Goal: Check status: Check status

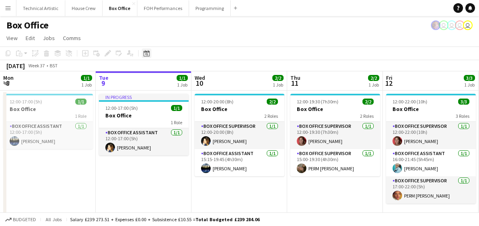
click at [149, 53] on icon "Date picker" at bounding box center [147, 53] width 6 height 6
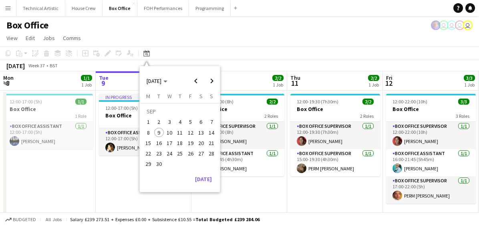
click at [214, 135] on span "14" at bounding box center [212, 133] width 10 height 10
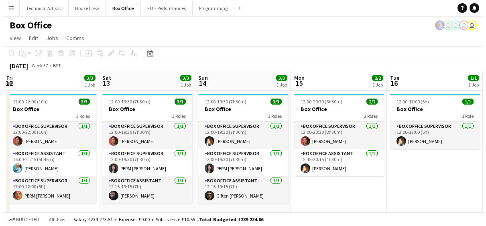
scroll to position [0, 276]
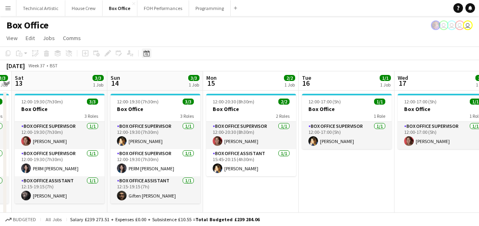
click at [145, 55] on icon "Date picker" at bounding box center [147, 53] width 6 height 6
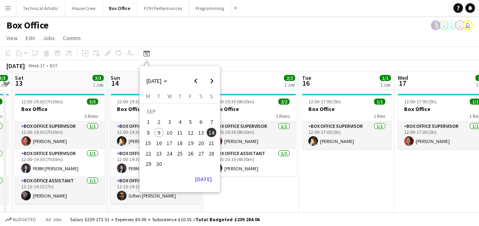
click at [210, 140] on span "21" at bounding box center [212, 143] width 10 height 10
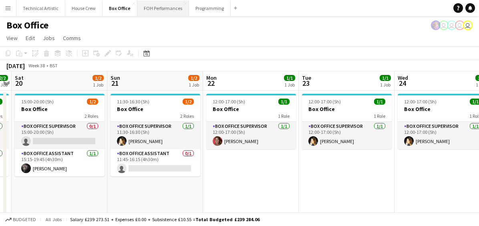
click at [152, 12] on button "FOH Performances Close" at bounding box center [164, 8] width 52 height 16
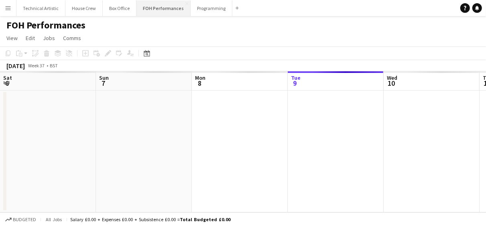
scroll to position [0, 192]
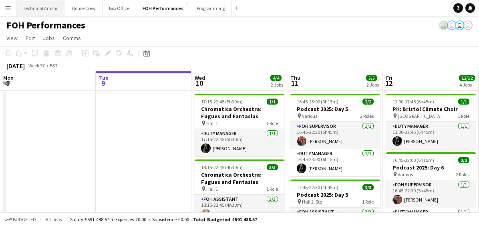
click at [38, 14] on button "Technical Artistic Close" at bounding box center [40, 8] width 49 height 16
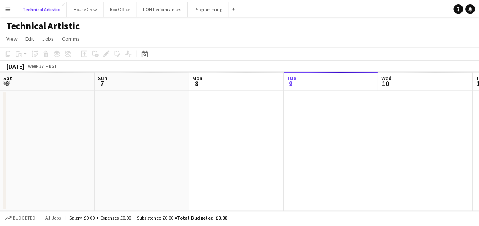
scroll to position [0, 192]
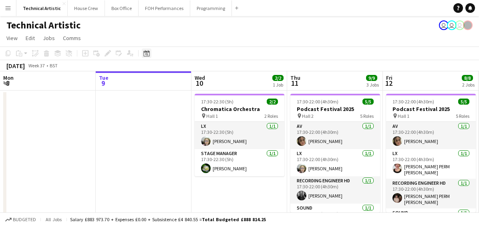
click at [143, 53] on div "Date picker" at bounding box center [147, 54] width 10 height 10
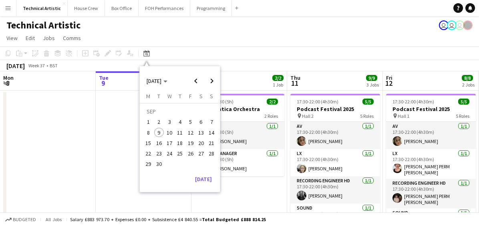
click at [211, 142] on span "21" at bounding box center [212, 143] width 10 height 10
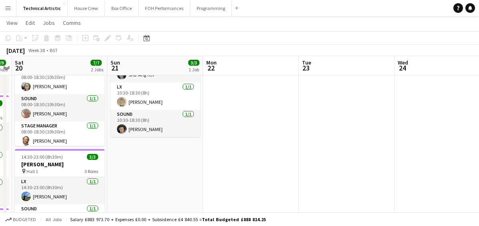
scroll to position [0, 0]
